Goal: Task Accomplishment & Management: Manage account settings

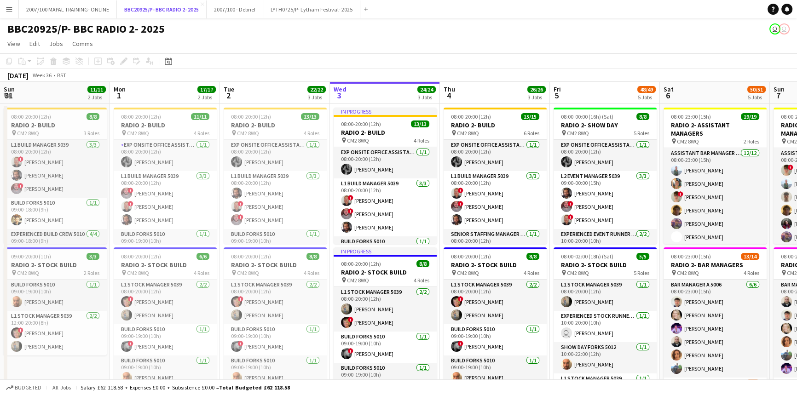
scroll to position [52, 0]
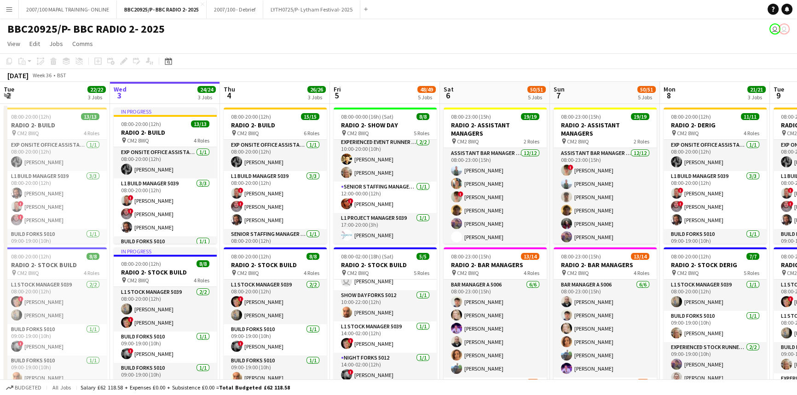
click at [9, 9] on app-icon "Menu" at bounding box center [9, 9] width 7 height 7
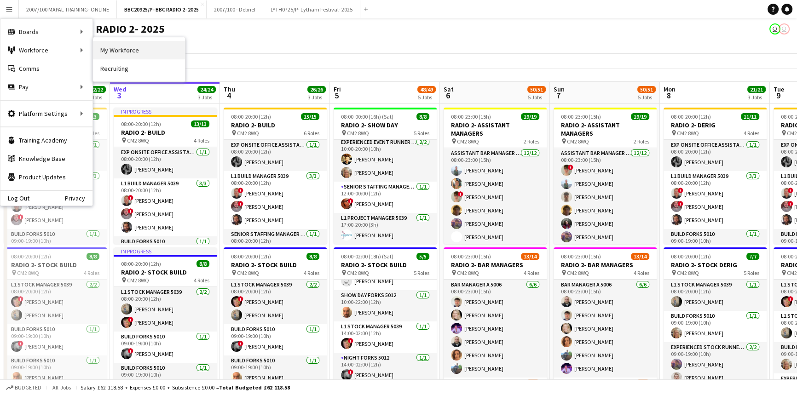
click at [135, 45] on link "My Workforce" at bounding box center [139, 50] width 92 height 18
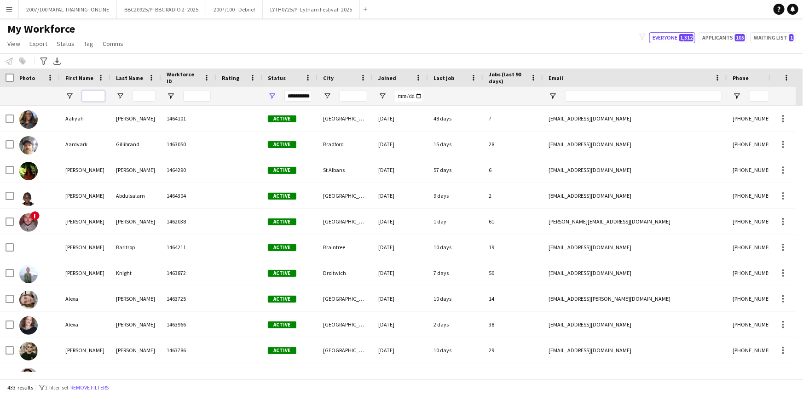
click at [84, 92] on input "First Name Filter Input" at bounding box center [93, 96] width 23 height 11
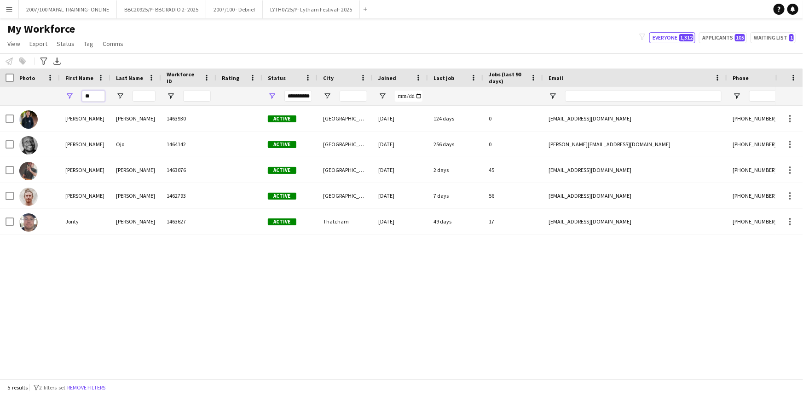
type input "*"
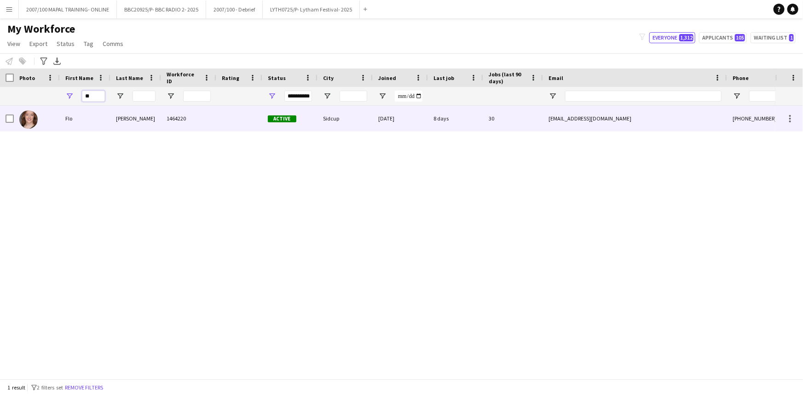
type input "**"
click at [124, 118] on div "[PERSON_NAME]" at bounding box center [135, 118] width 51 height 25
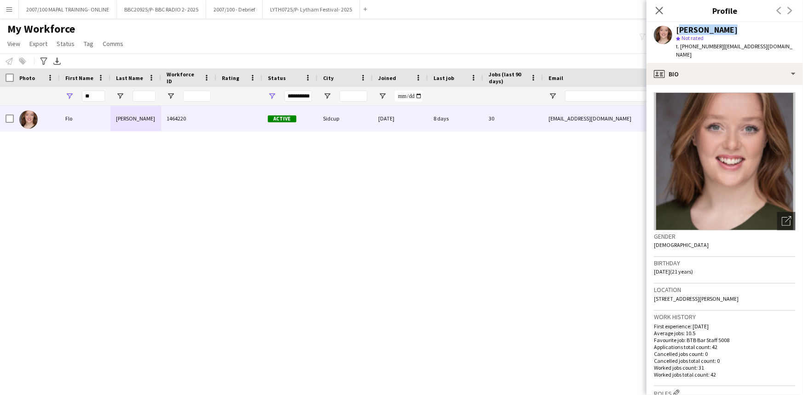
drag, startPoint x: 727, startPoint y: 30, endPoint x: 677, endPoint y: 30, distance: 49.7
click at [677, 30] on div "[PERSON_NAME]" at bounding box center [736, 30] width 120 height 8
copy div "[PERSON_NAME]"
click at [178, 7] on button "BBC20925/P- BBC RADIO 2- 2025 Close" at bounding box center [161, 9] width 89 height 18
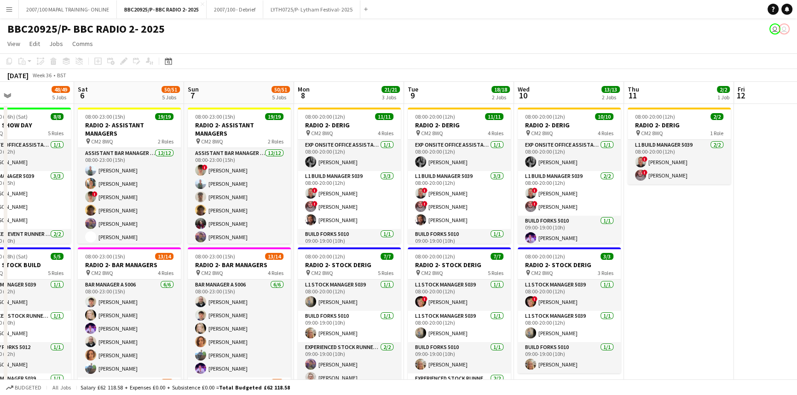
scroll to position [0, 378]
drag, startPoint x: 510, startPoint y: 139, endPoint x: 132, endPoint y: 174, distance: 379.7
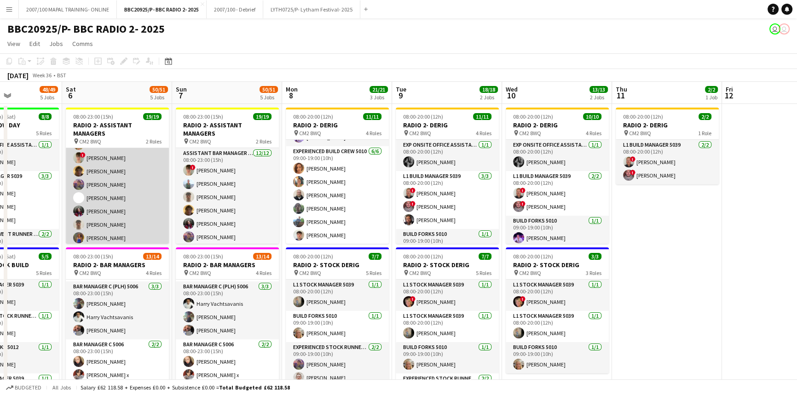
scroll to position [0, 0]
click at [110, 177] on app-card-role "Assistant Bar Manager 5006 [DATE] 08:00-23:00 (15h) [PERSON_NAME] [PERSON_NAME]…" at bounding box center [117, 196] width 103 height 178
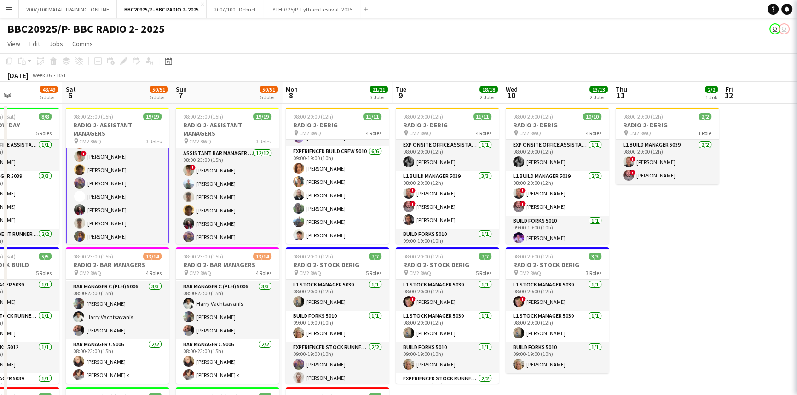
scroll to position [42, 0]
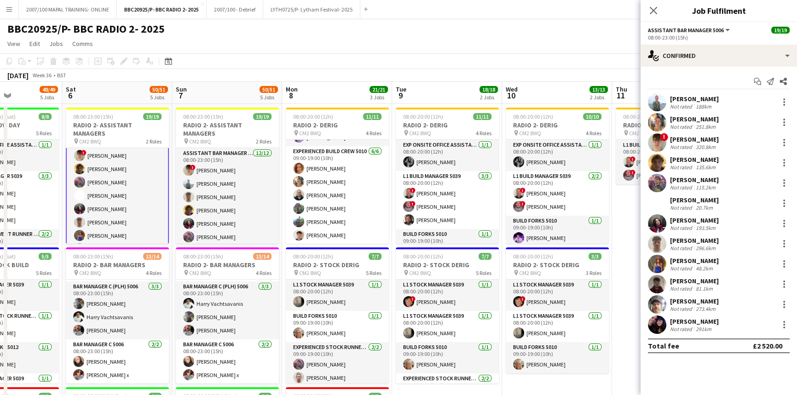
click at [690, 140] on div "[PERSON_NAME]" at bounding box center [694, 139] width 49 height 8
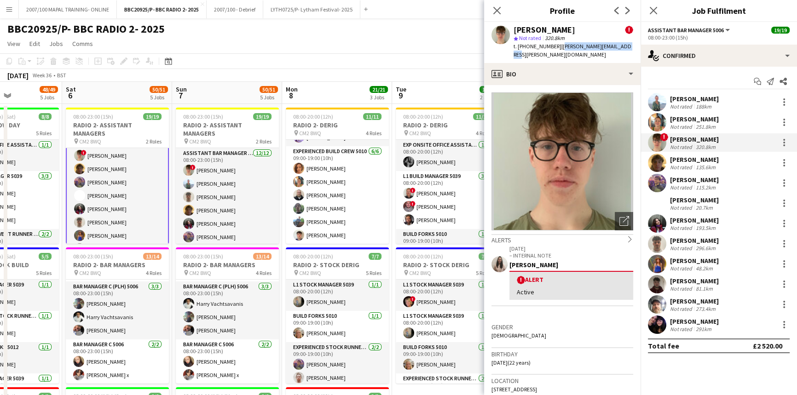
drag, startPoint x: 630, startPoint y: 46, endPoint x: 560, endPoint y: 45, distance: 69.5
click at [560, 45] on div "[PERSON_NAME] ! star Not rated 320.8km t. [PHONE_NUMBER] | [PERSON_NAME][EMAIL_…" at bounding box center [562, 42] width 156 height 41
copy span "[PERSON_NAME][EMAIL_ADDRESS][PERSON_NAME][DOMAIN_NAME]"
